Goal: Transaction & Acquisition: Purchase product/service

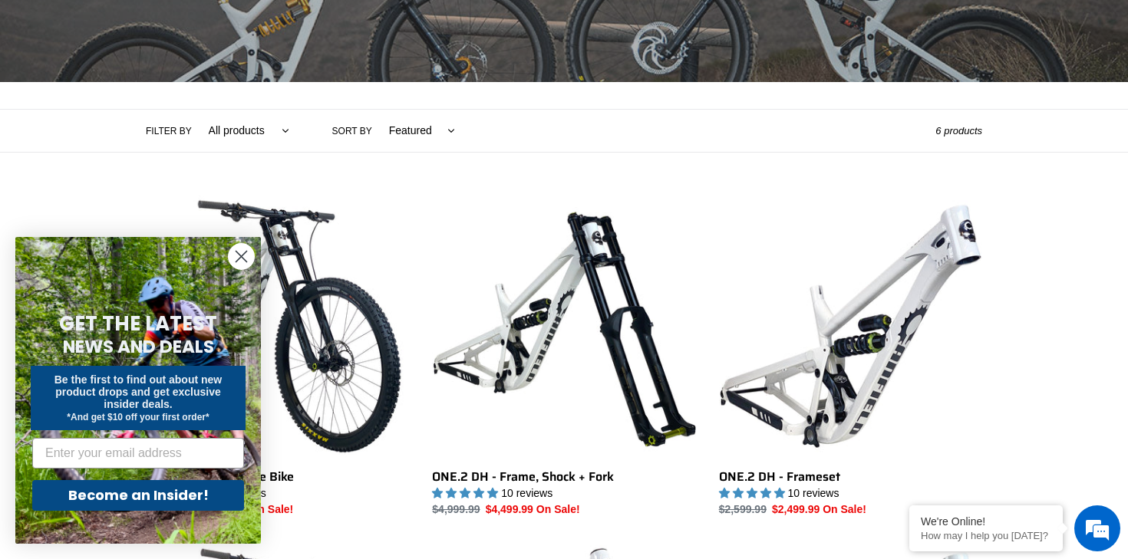
scroll to position [285, 0]
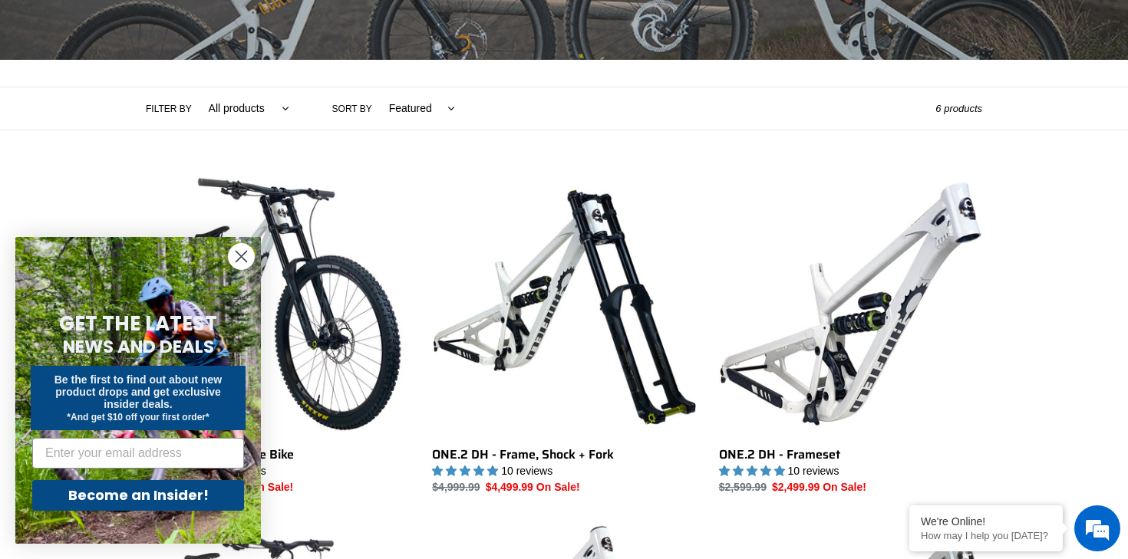
click at [242, 265] on circle "Close dialog" at bounding box center [241, 256] width 25 height 25
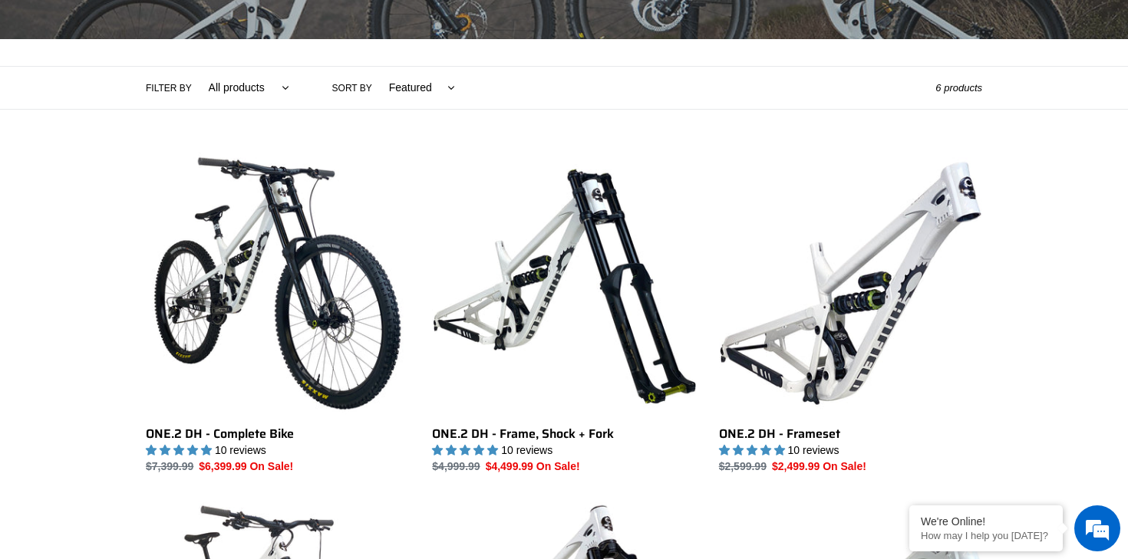
scroll to position [308, 0]
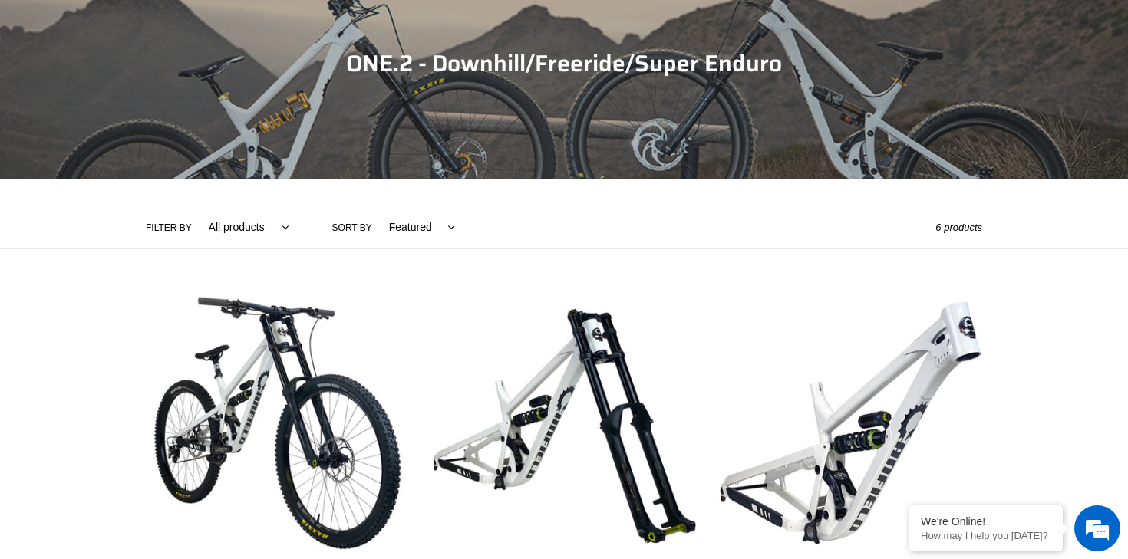
scroll to position [304, 0]
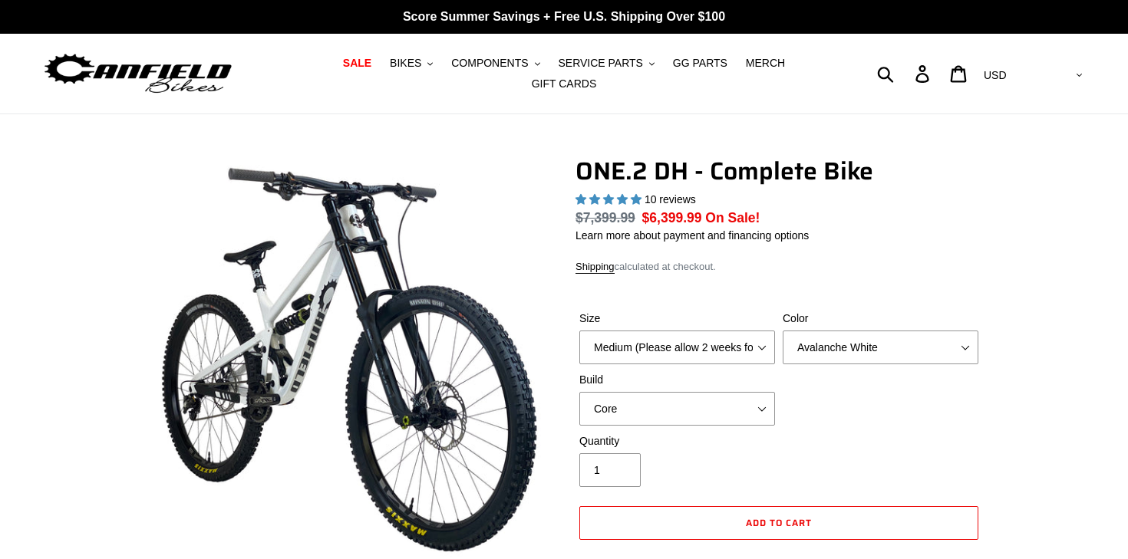
select select "highest-rating"
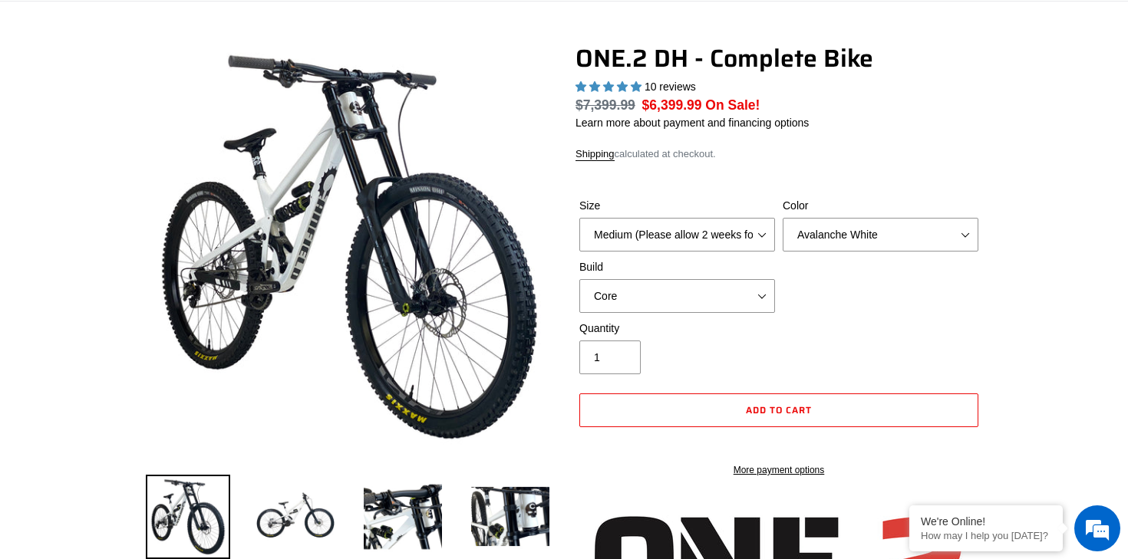
scroll to position [137, 0]
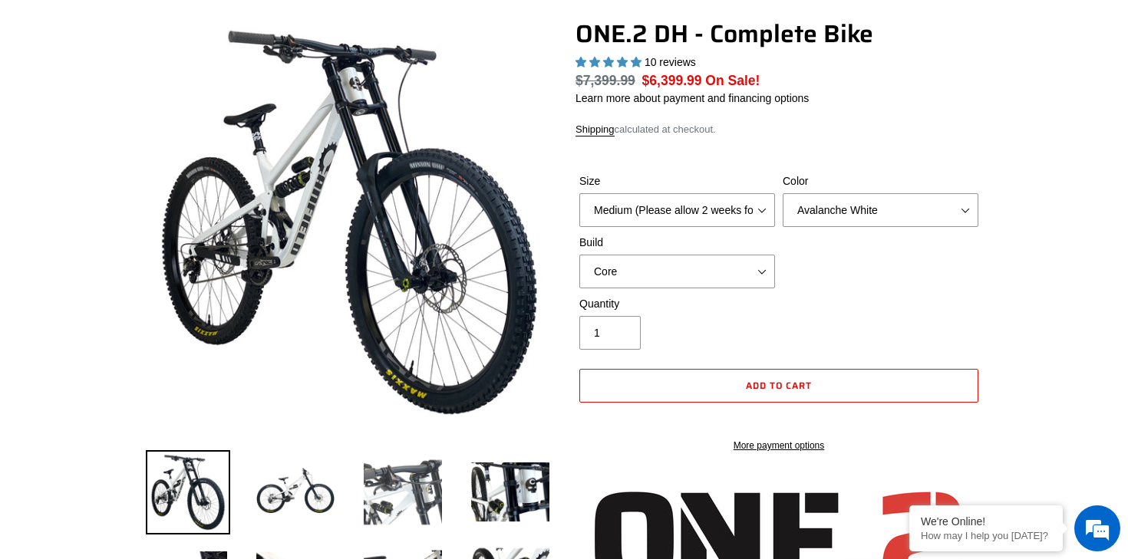
click at [417, 484] on img at bounding box center [403, 492] width 84 height 84
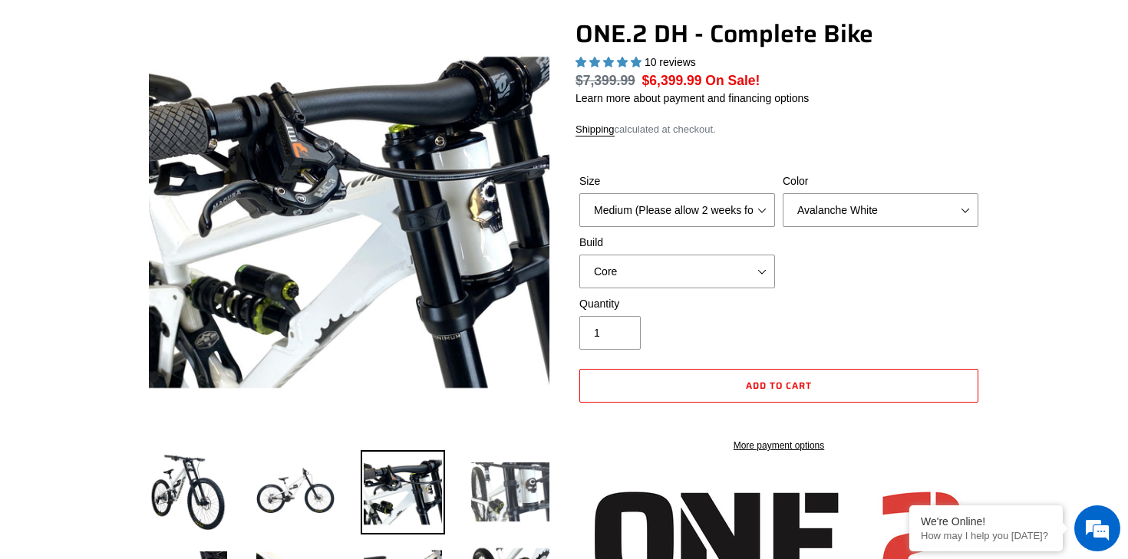
click at [480, 485] on img at bounding box center [510, 492] width 84 height 84
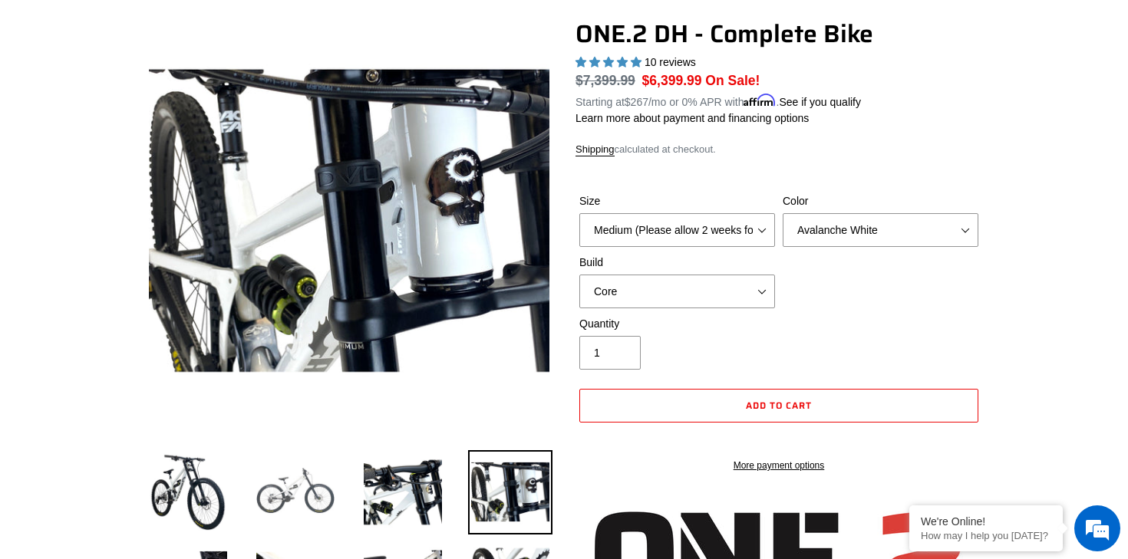
click at [282, 484] on img at bounding box center [295, 492] width 84 height 84
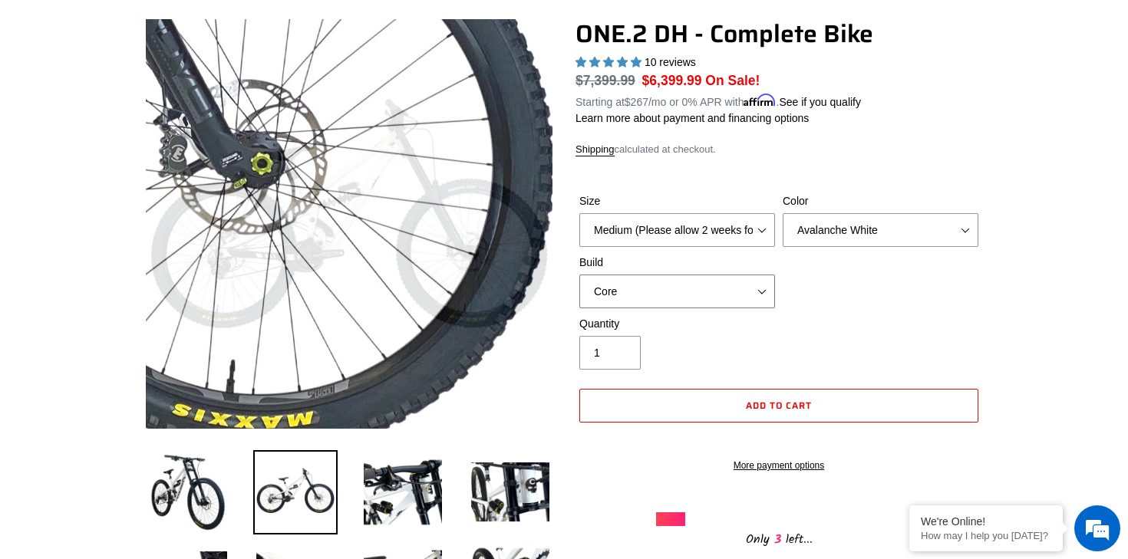
click at [591, 275] on select "Core Pro" at bounding box center [677, 292] width 196 height 34
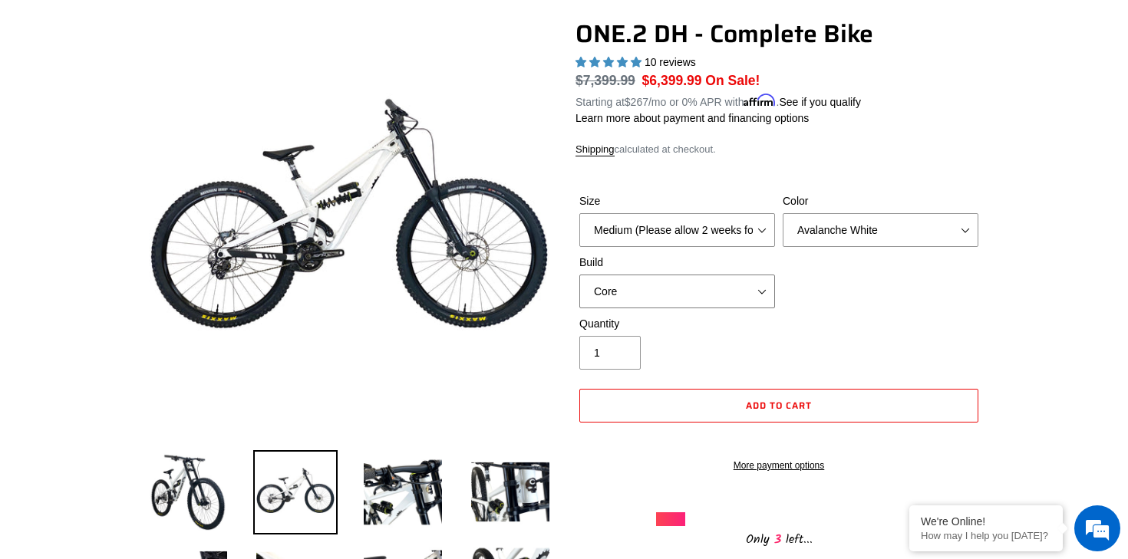
select select "Pro"
click at [579, 275] on select "Core Pro" at bounding box center [677, 292] width 196 height 34
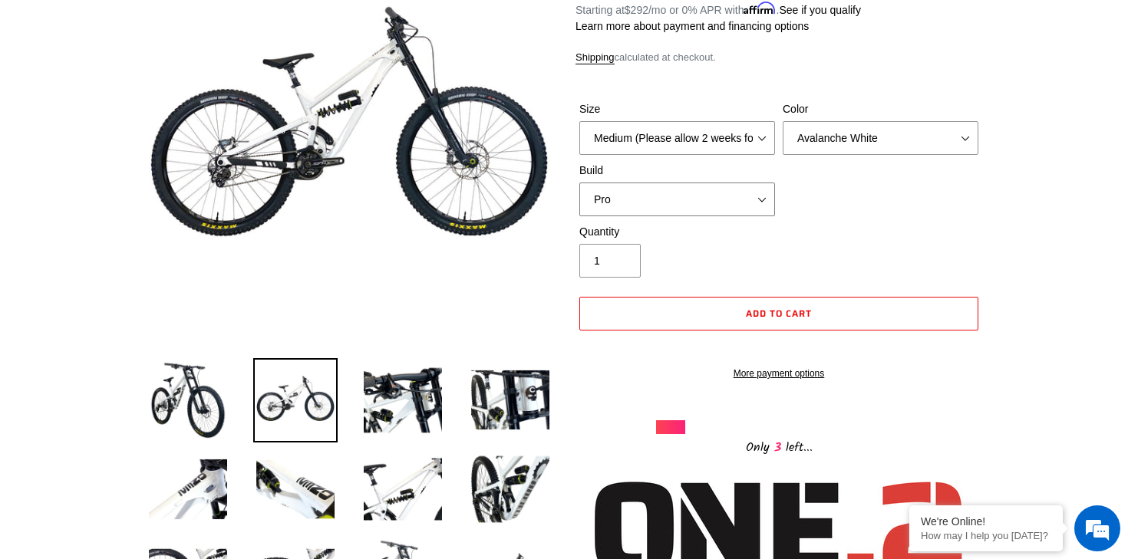
scroll to position [360, 0]
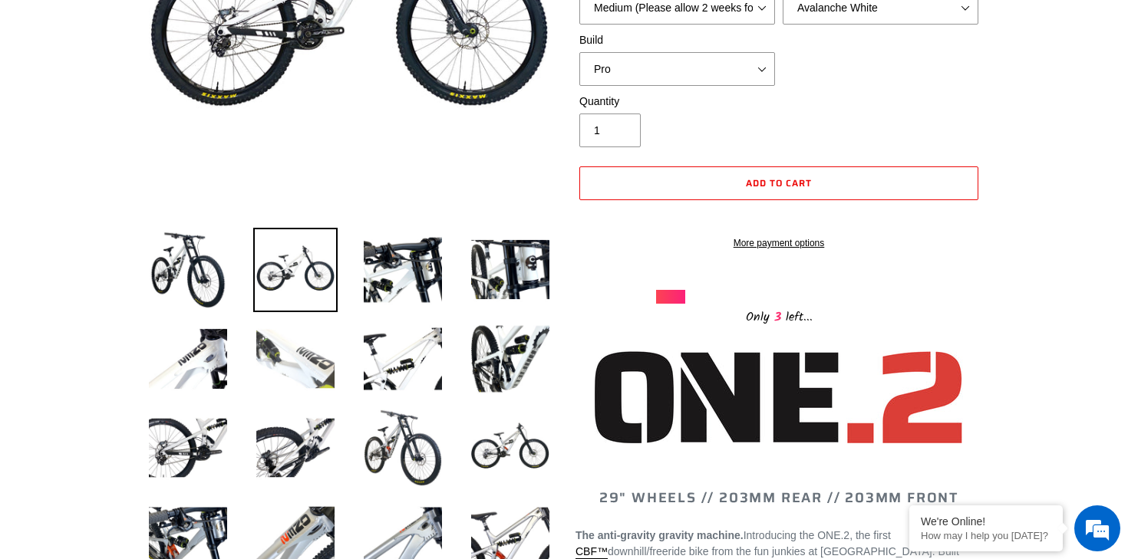
click at [262, 395] on img at bounding box center [295, 359] width 84 height 84
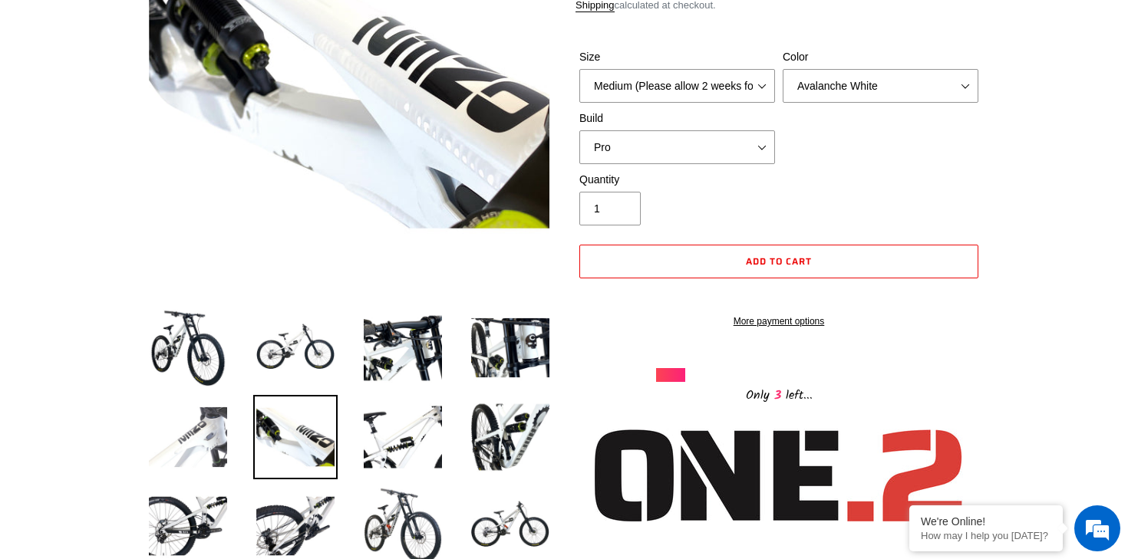
click at [176, 439] on img at bounding box center [188, 437] width 84 height 84
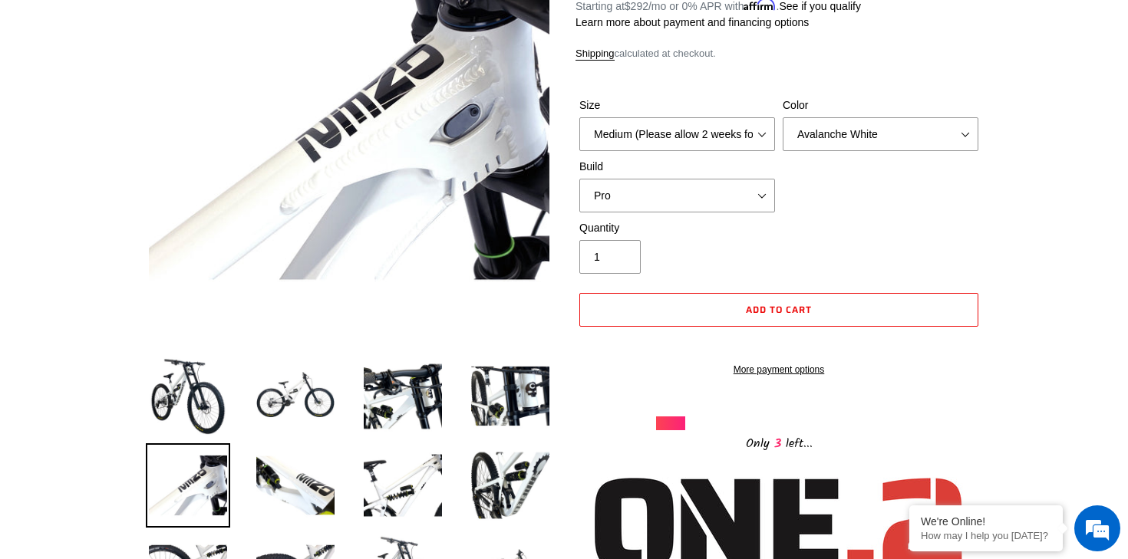
scroll to position [211, 0]
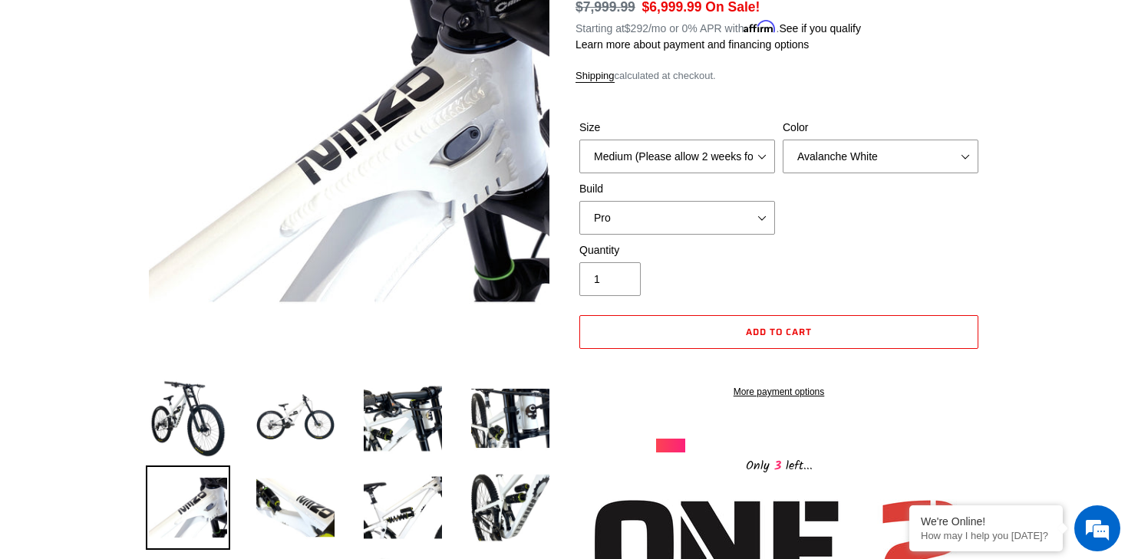
click at [176, 439] on img at bounding box center [188, 419] width 84 height 84
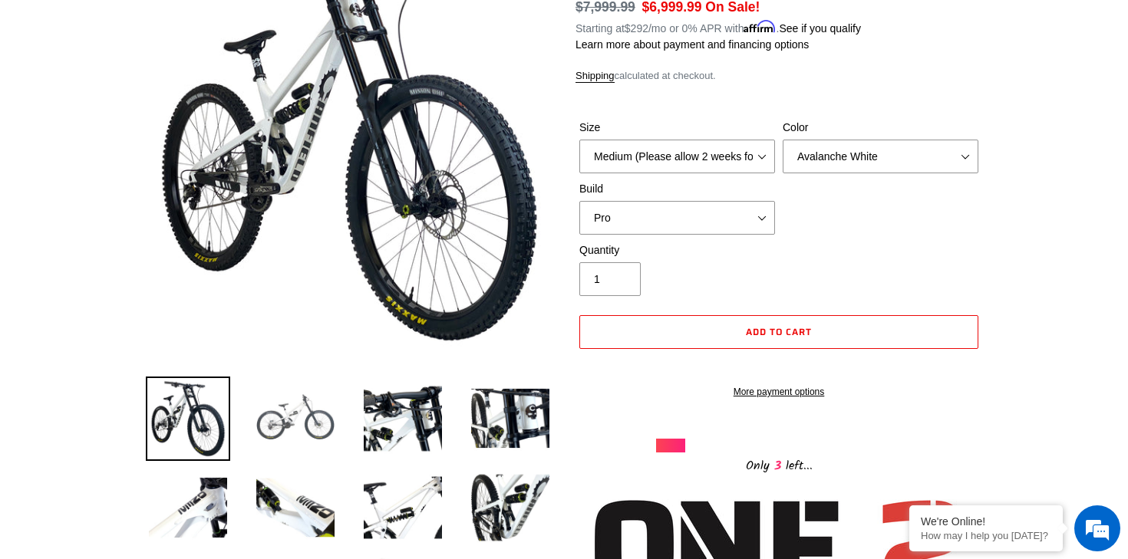
click at [288, 419] on img at bounding box center [295, 419] width 84 height 84
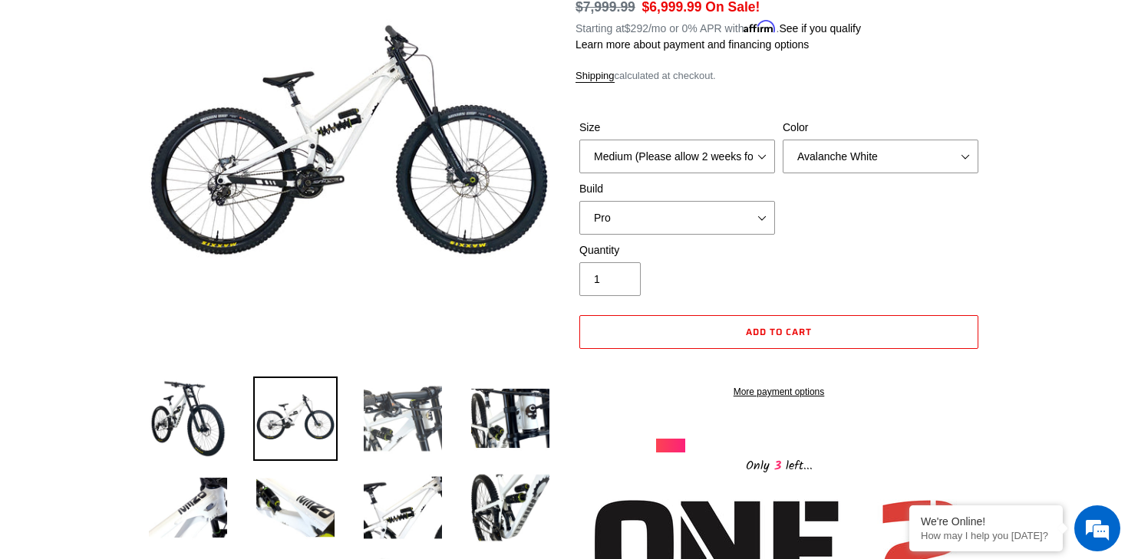
click at [385, 417] on img at bounding box center [403, 419] width 84 height 84
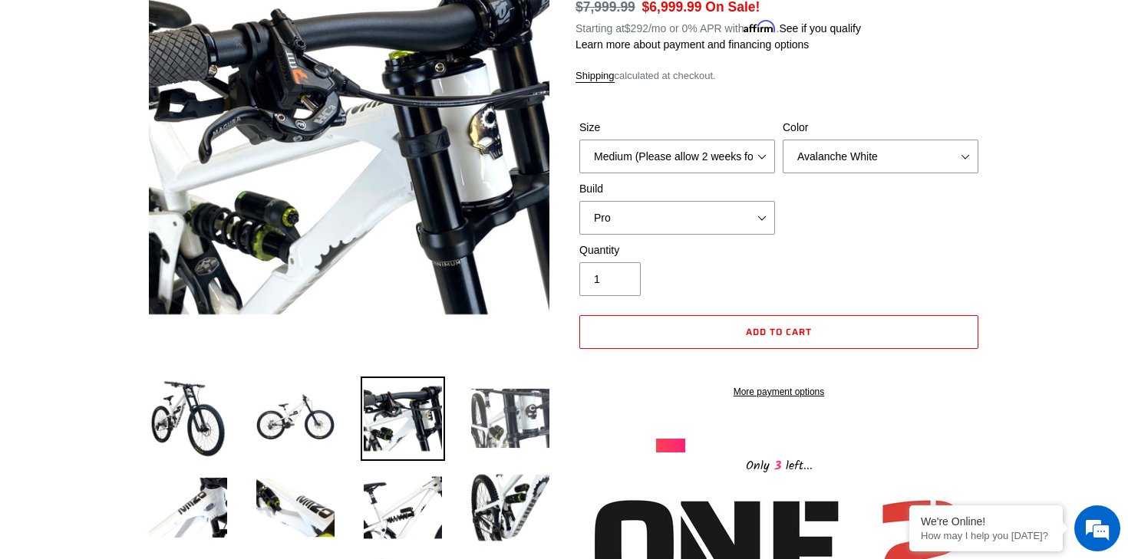
click at [499, 425] on img at bounding box center [510, 419] width 84 height 84
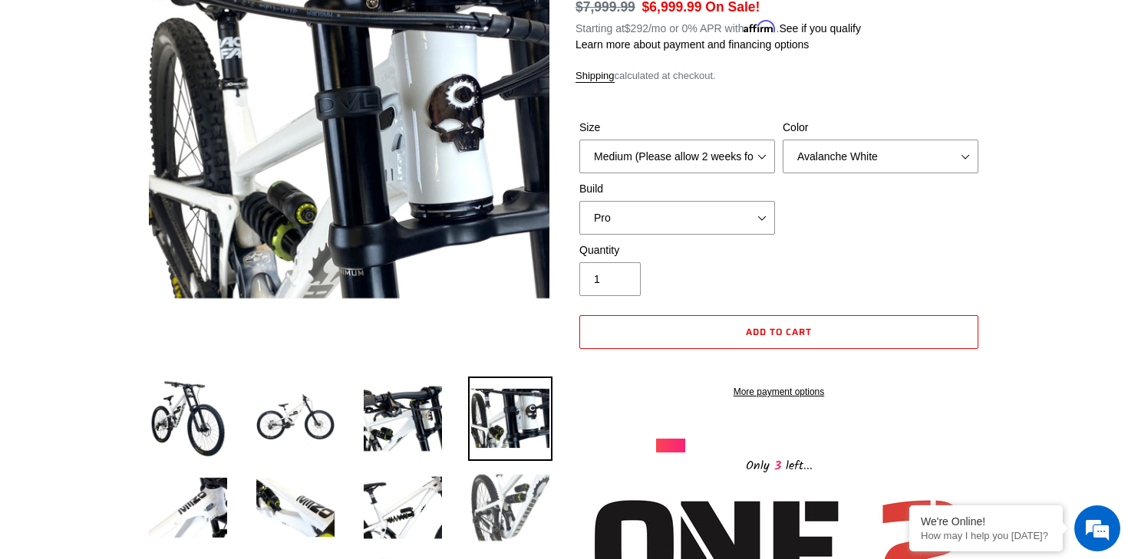
click at [500, 496] on img at bounding box center [510, 508] width 84 height 84
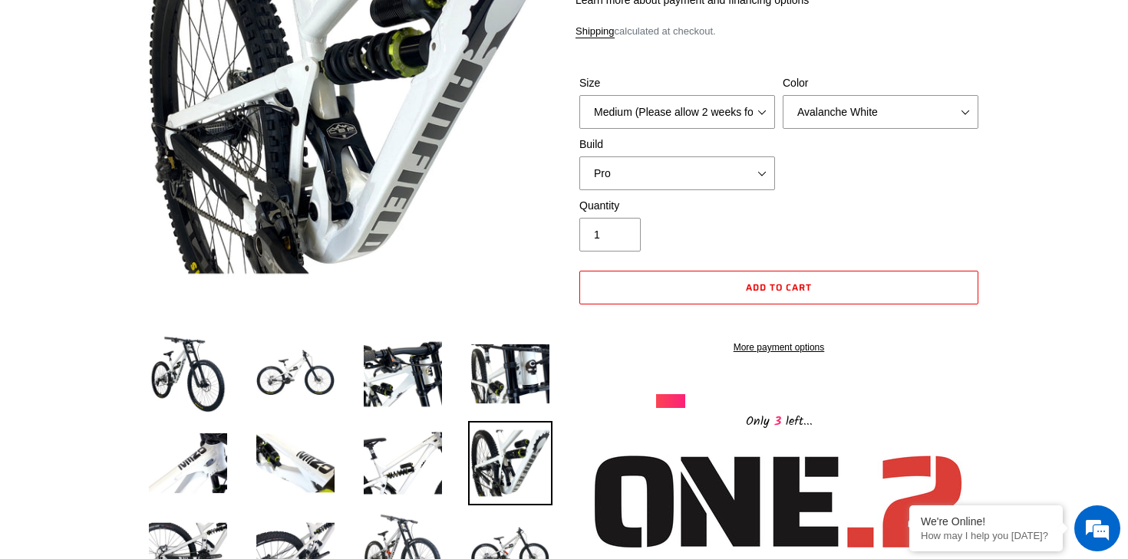
scroll to position [279, 0]
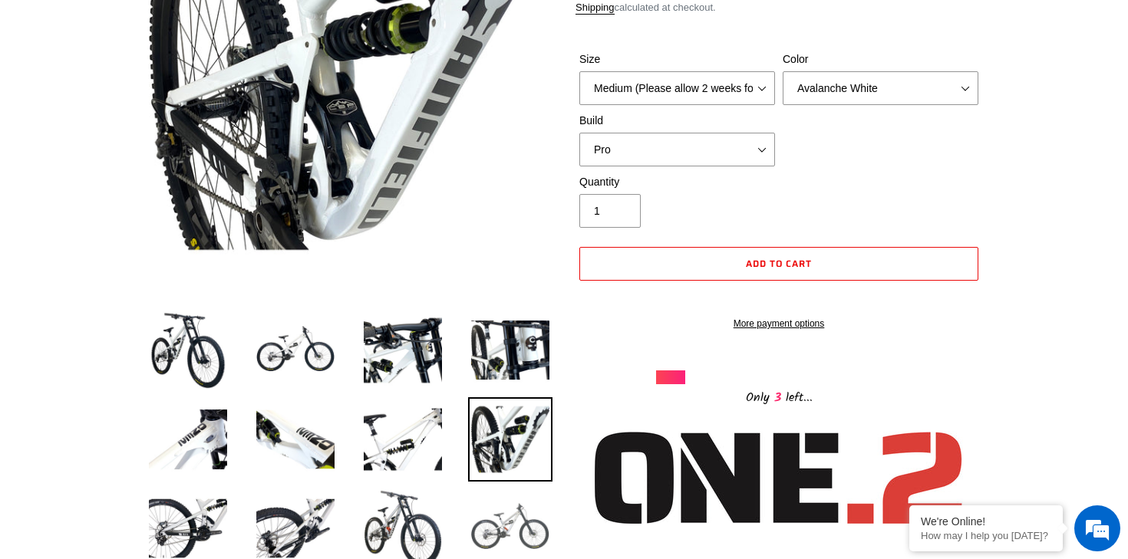
click at [499, 525] on img at bounding box center [510, 528] width 84 height 84
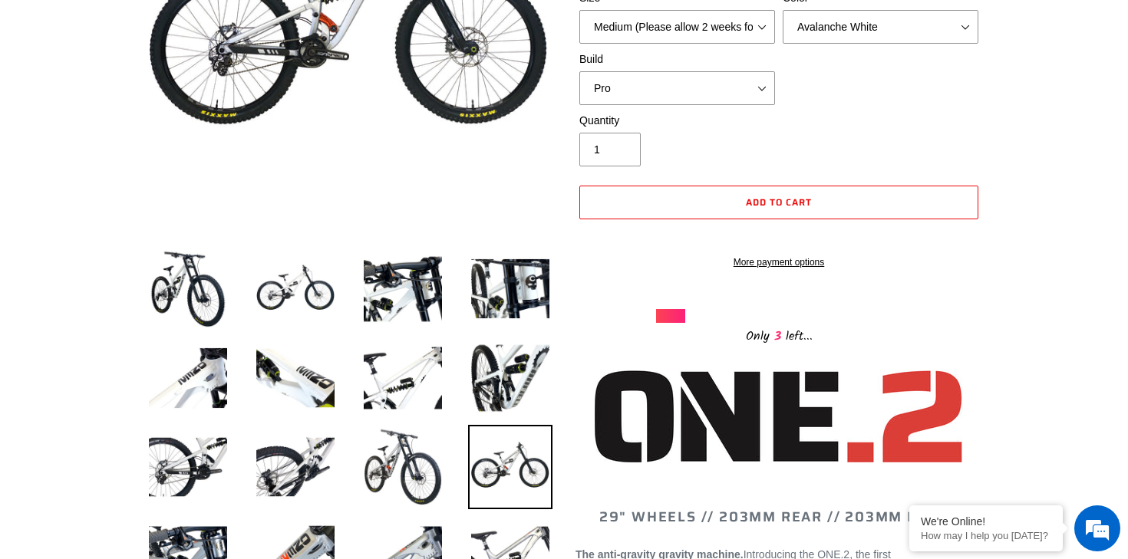
scroll to position [609, 0]
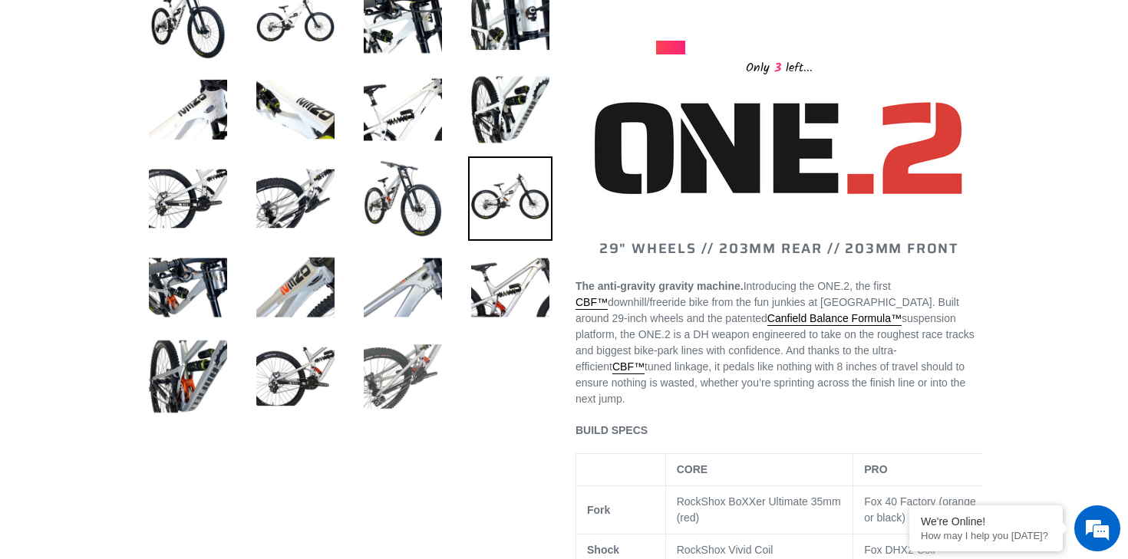
click at [406, 399] on img at bounding box center [403, 377] width 84 height 84
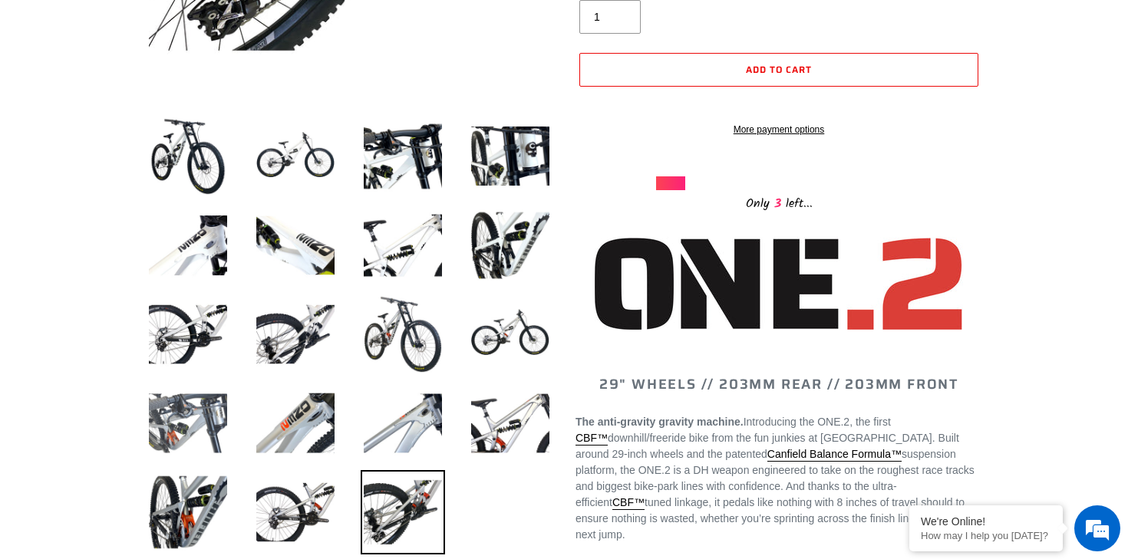
click at [167, 426] on img at bounding box center [188, 423] width 84 height 84
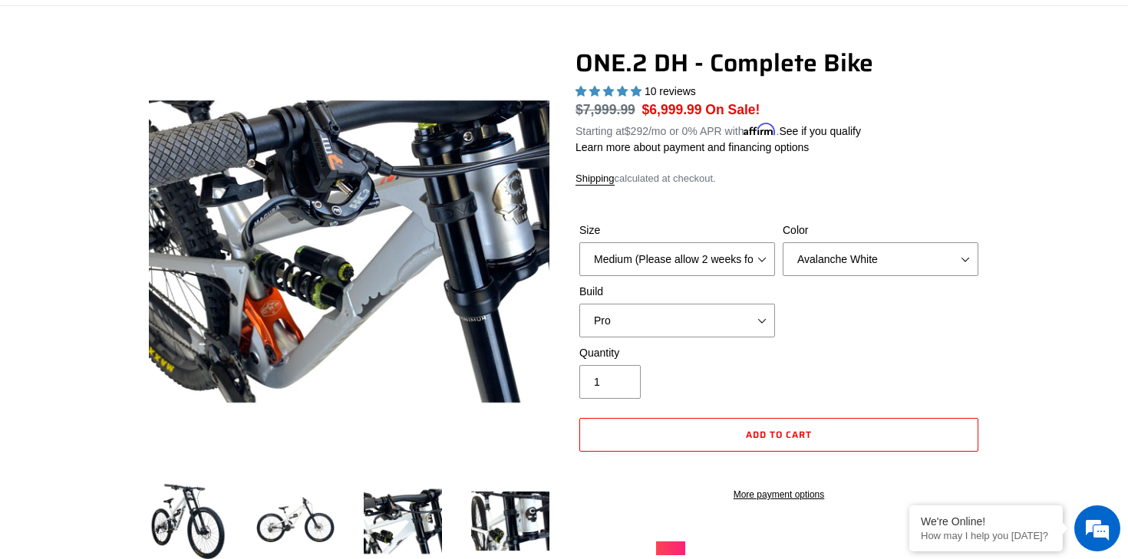
scroll to position [61, 0]
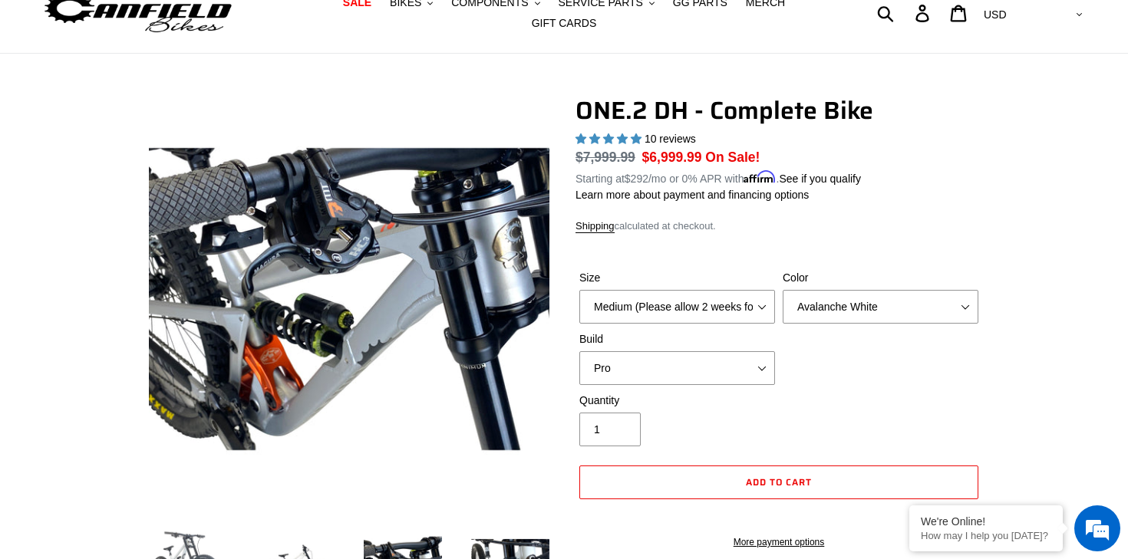
click at [176, 544] on img at bounding box center [188, 569] width 84 height 84
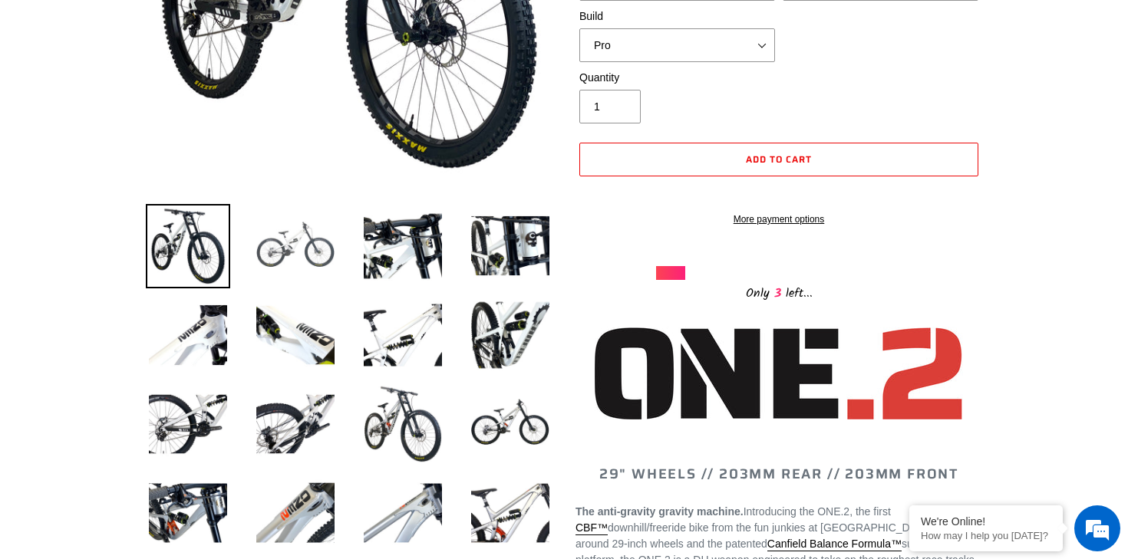
scroll to position [0, 0]
